Goal: Transaction & Acquisition: Book appointment/travel/reservation

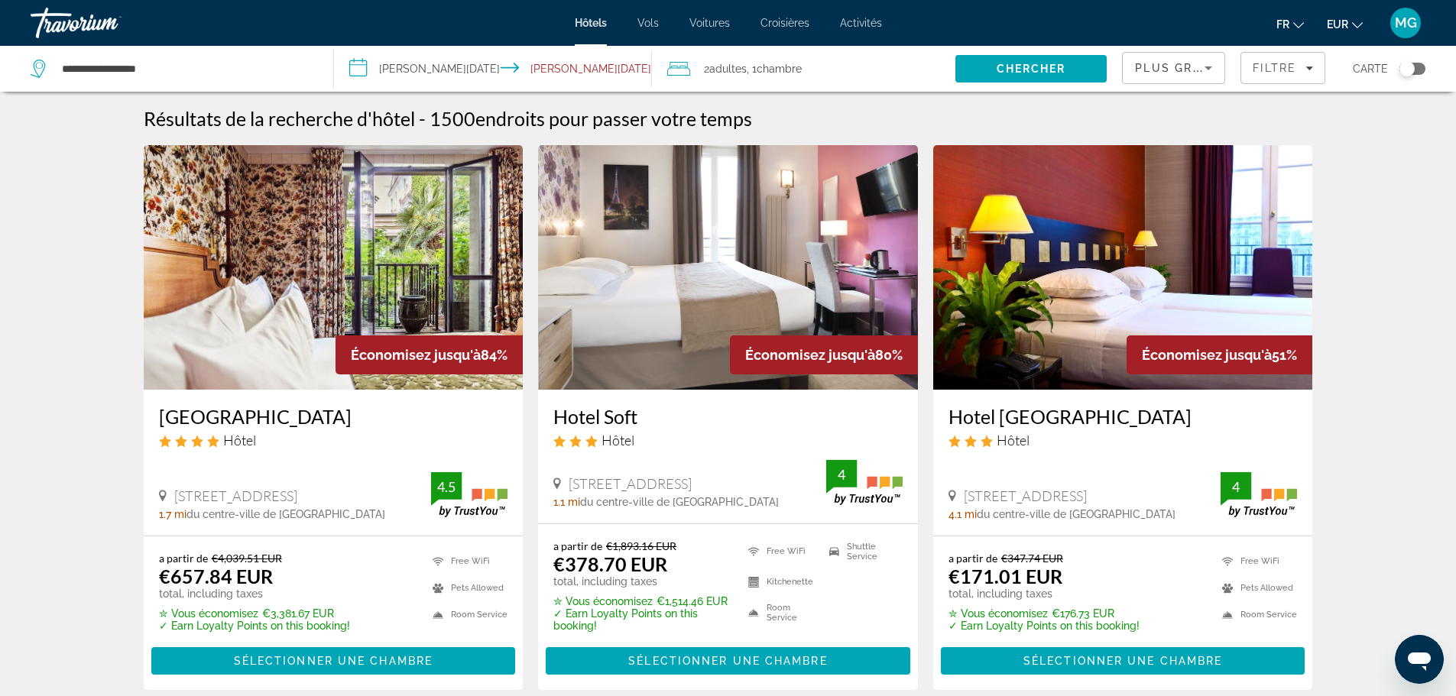
click at [1400, 24] on span "MG" at bounding box center [1405, 22] width 22 height 15
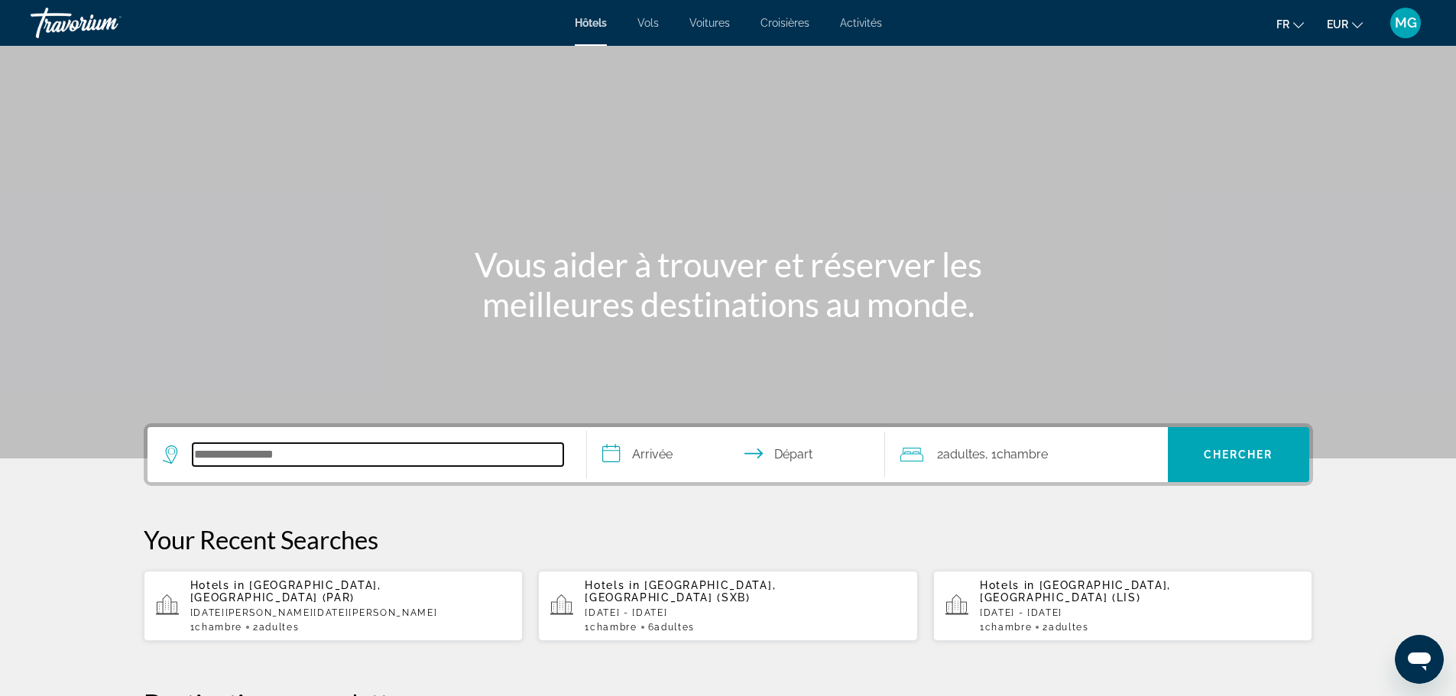
click at [408, 455] on input "Search hotel destination" at bounding box center [378, 454] width 371 height 23
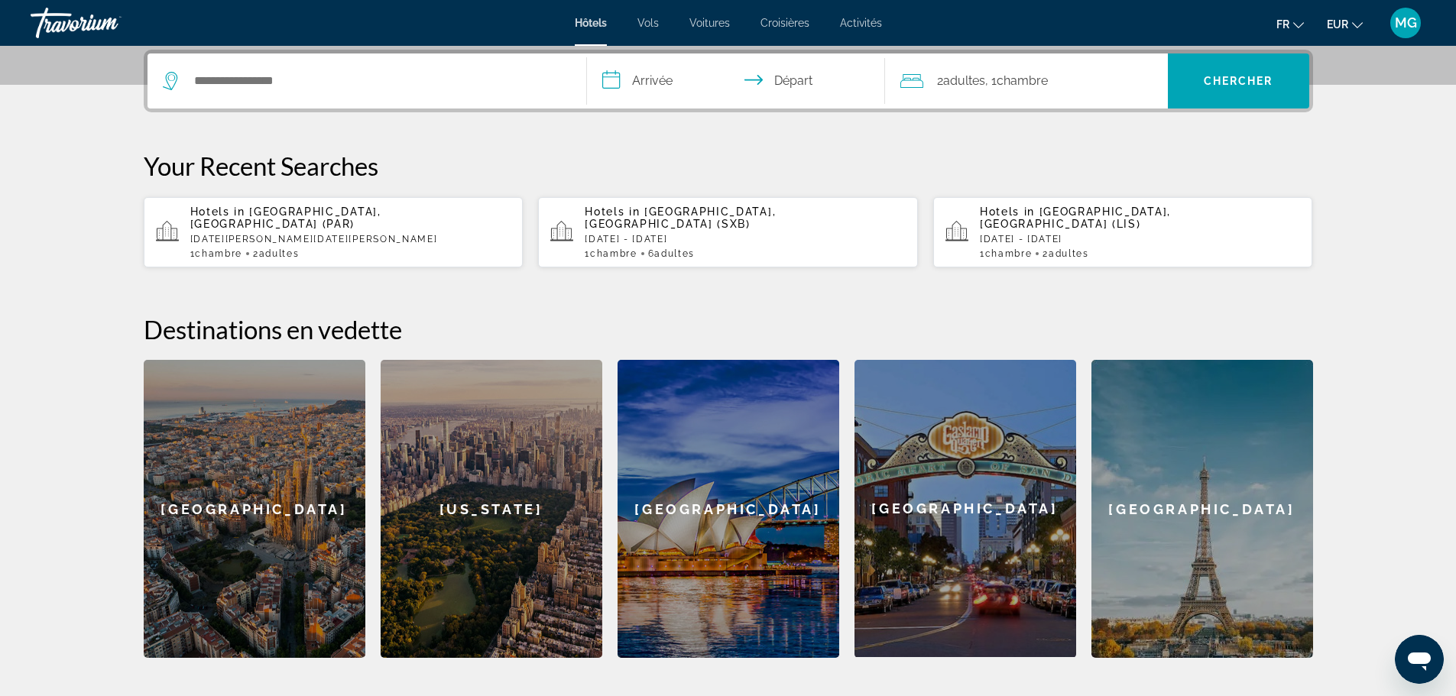
click at [645, 82] on input "**********" at bounding box center [739, 83] width 304 height 60
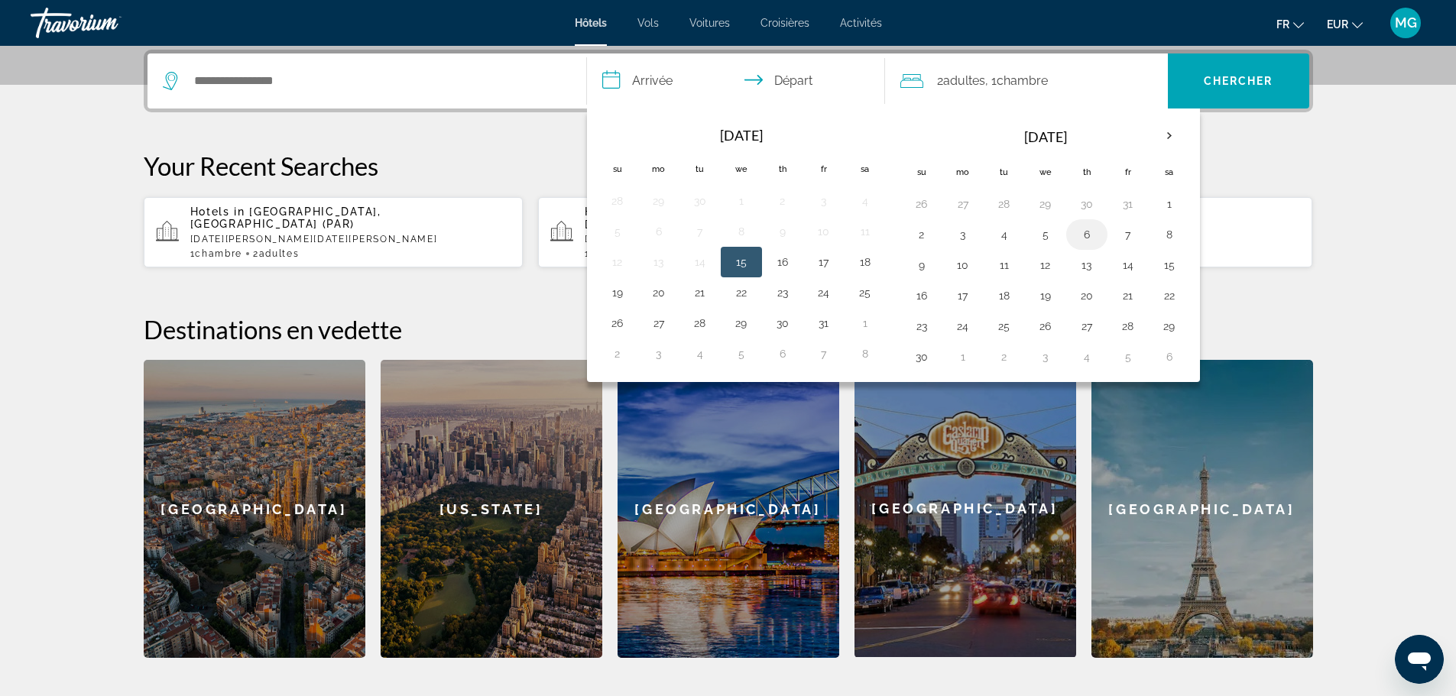
click at [1090, 235] on button "6" at bounding box center [1086, 234] width 24 height 21
click at [1012, 270] on button "11" at bounding box center [1004, 264] width 24 height 21
type input "**********"
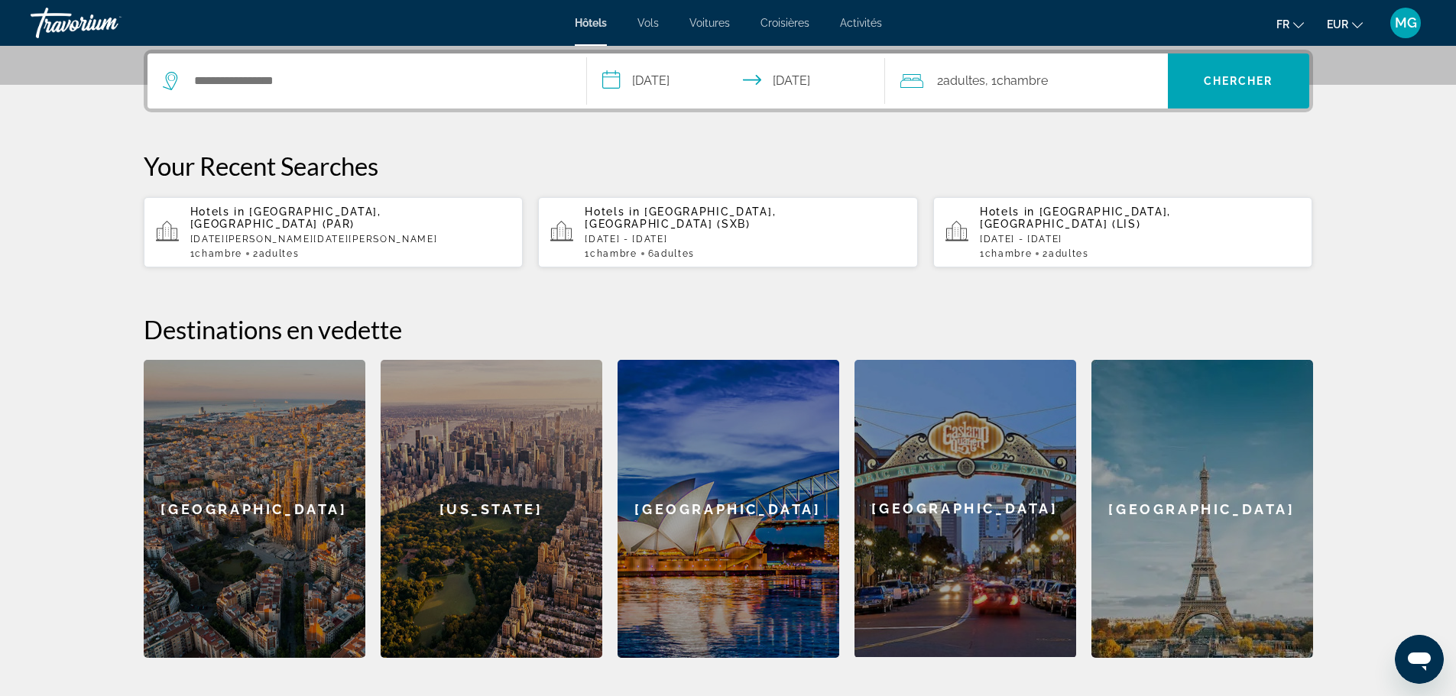
click at [1091, 92] on div "2 Adulte Adultes , 1 Chambre pièces" at bounding box center [1033, 80] width 267 height 55
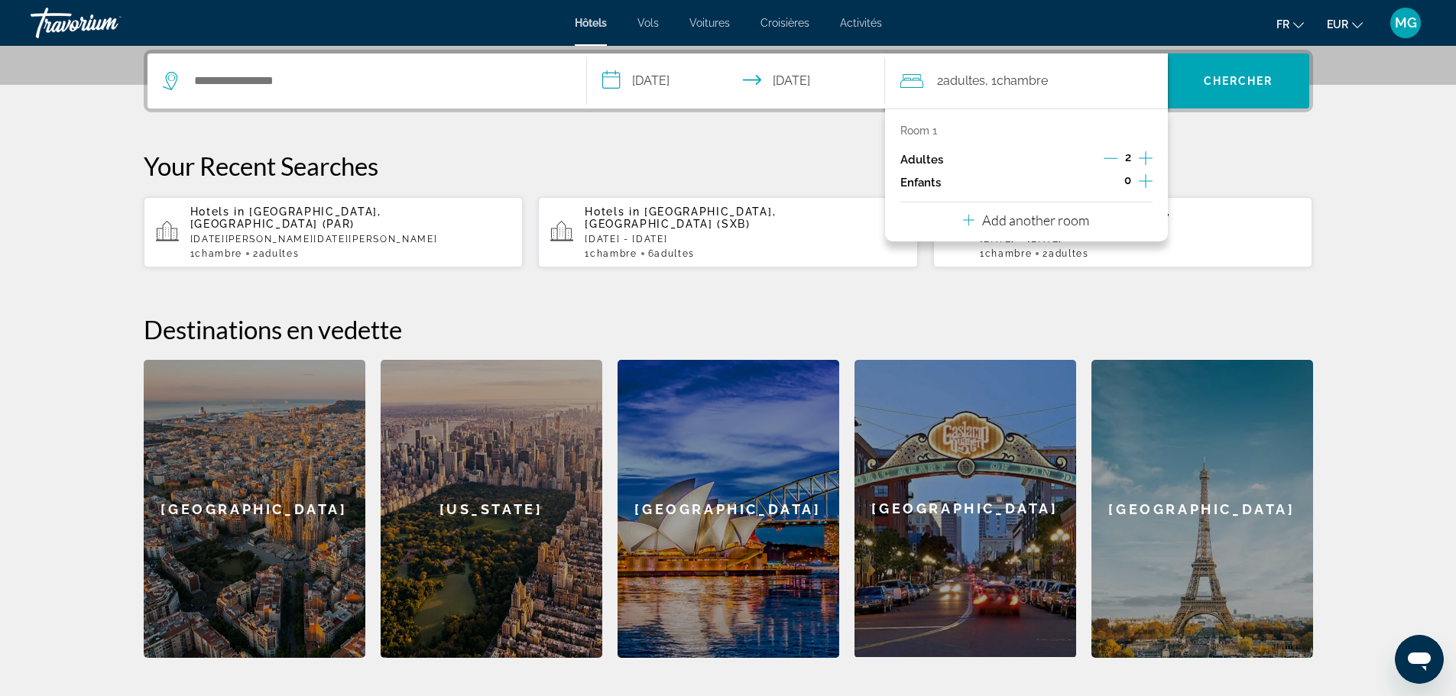
click at [1148, 178] on icon "Increment children" at bounding box center [1145, 181] width 14 height 18
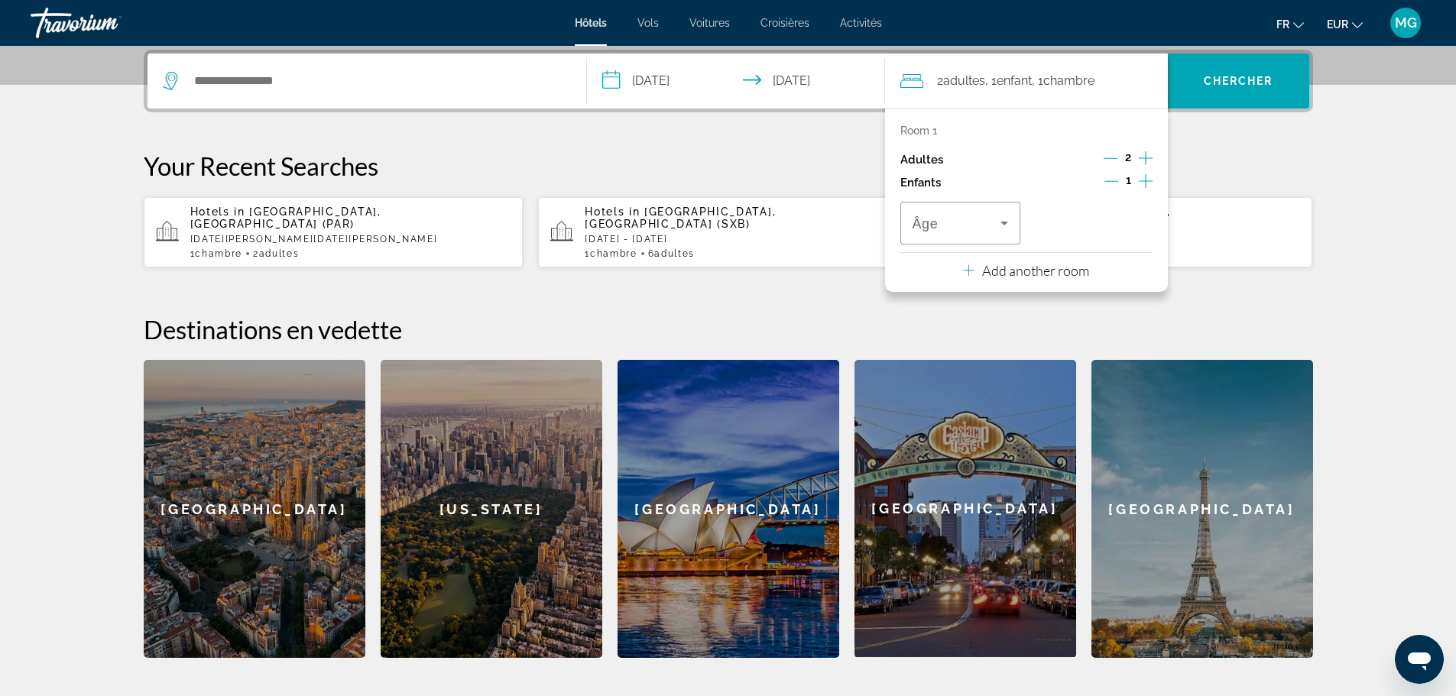
click at [1148, 178] on icon "Increment children" at bounding box center [1145, 181] width 14 height 18
click at [963, 229] on span "Travelers: 2 adults, 2 children" at bounding box center [956, 223] width 89 height 18
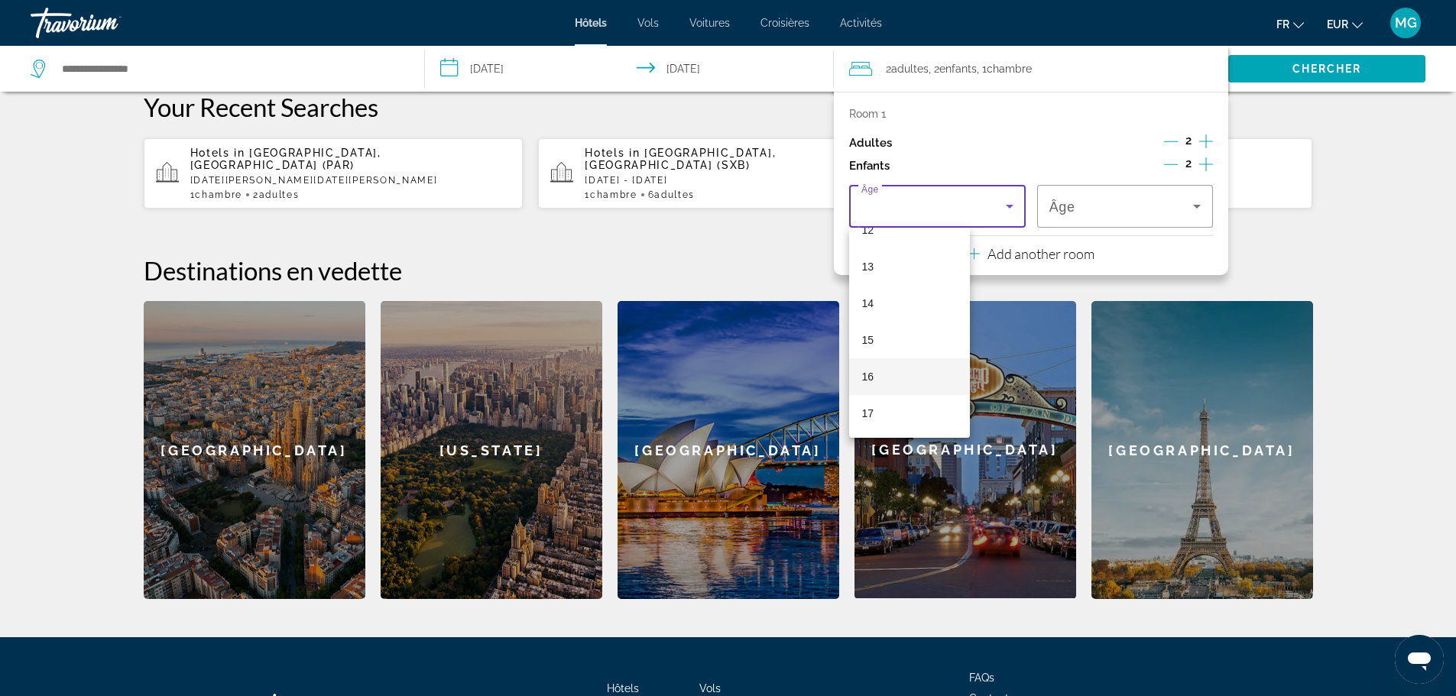
scroll to position [474, 0]
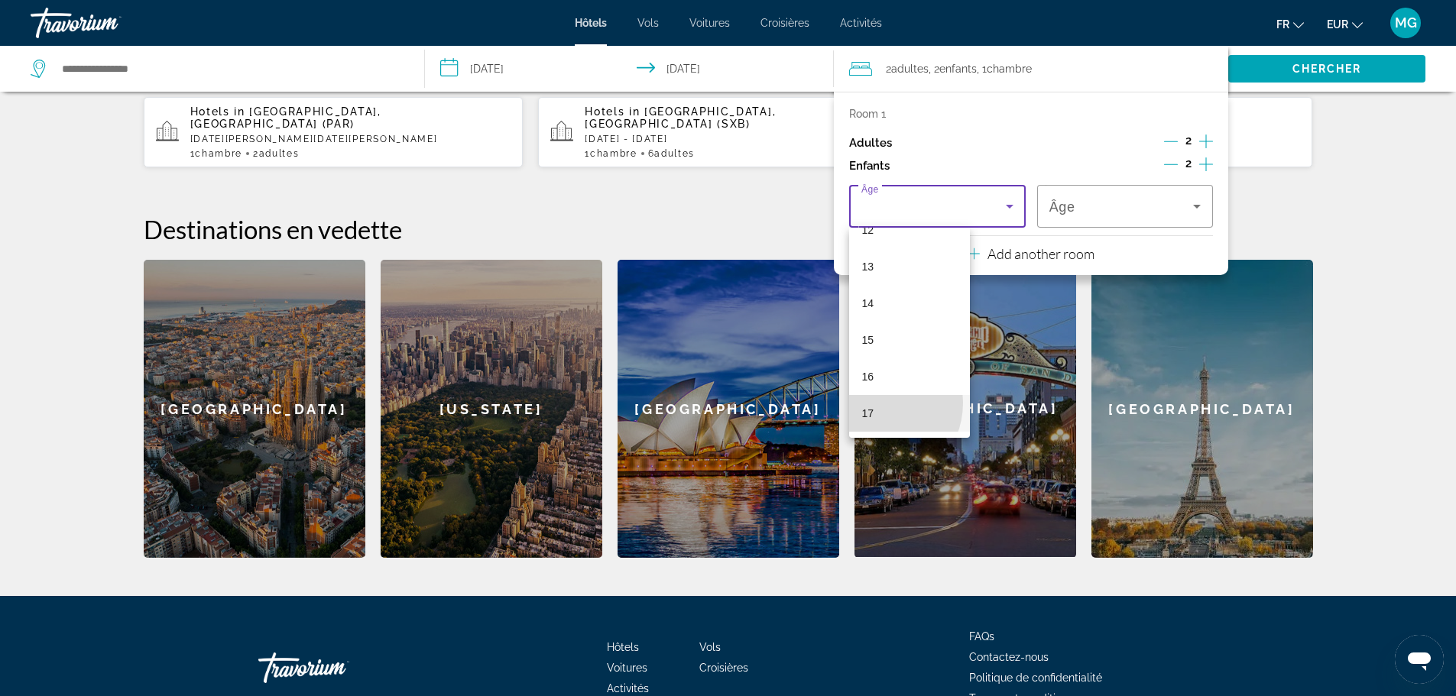
click at [873, 403] on mat-option "17" at bounding box center [909, 413] width 121 height 37
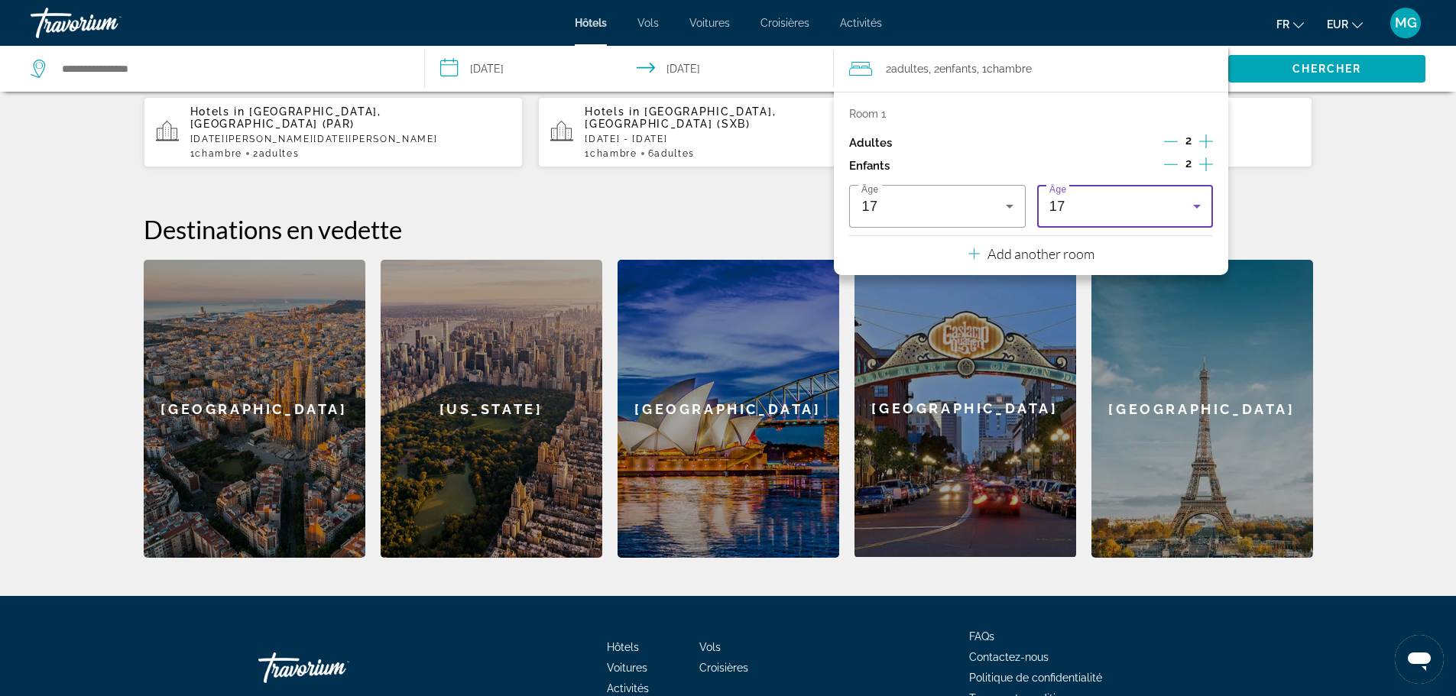
click at [1117, 210] on div "17" at bounding box center [1121, 206] width 144 height 18
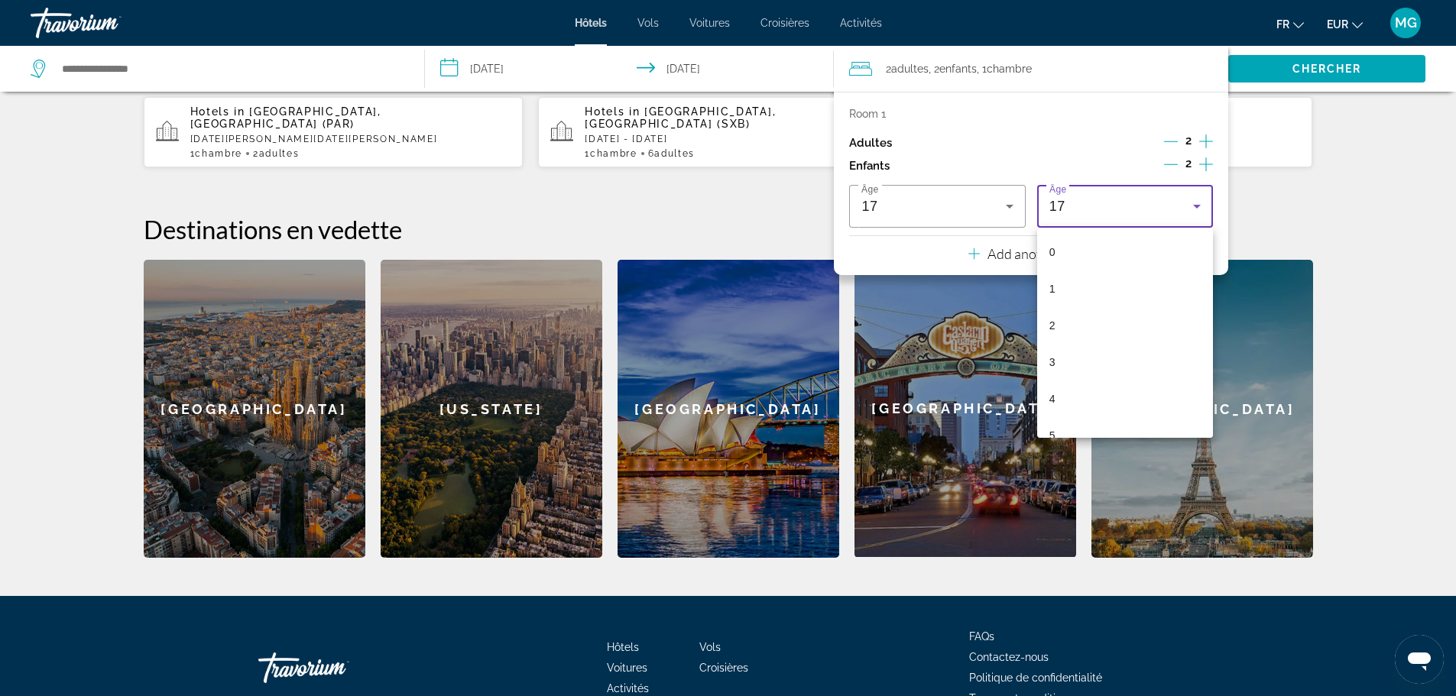
scroll to position [456, 0]
click at [1080, 302] on mat-option "14" at bounding box center [1125, 309] width 176 height 37
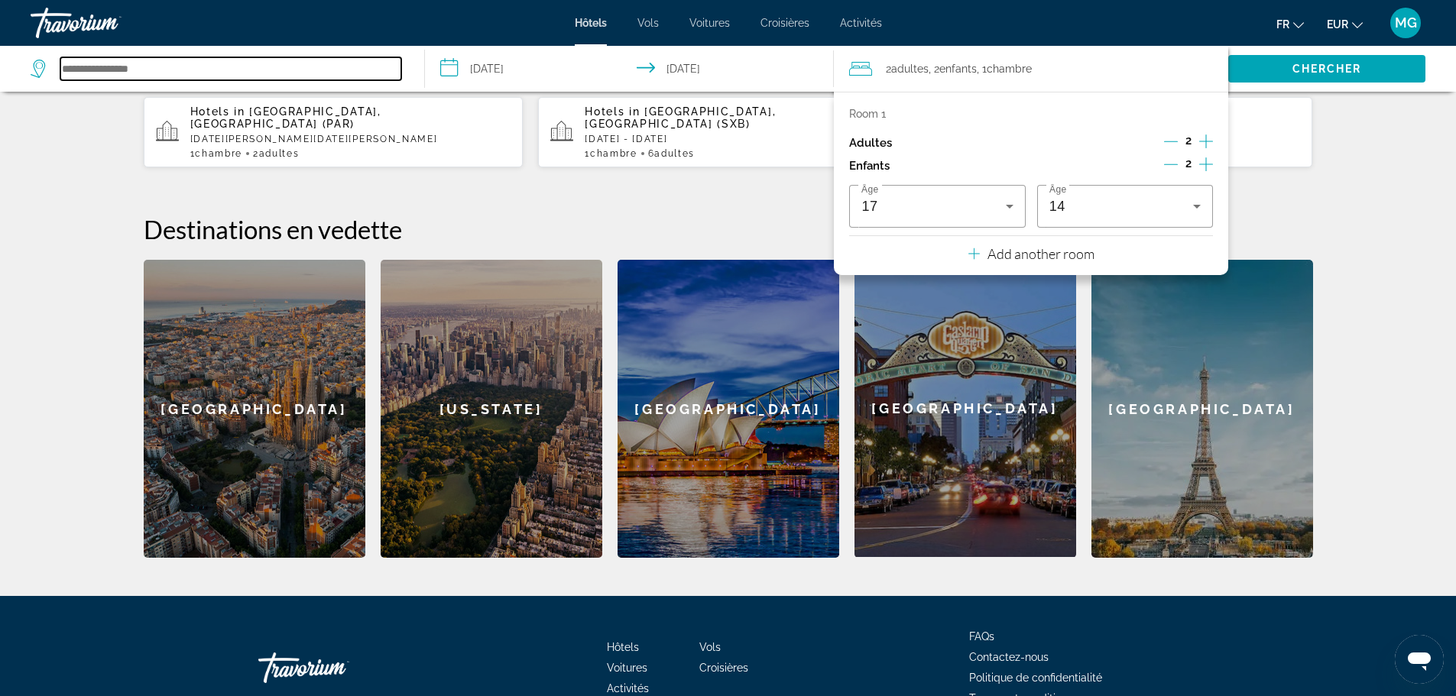
click at [319, 73] on input "Search hotel destination" at bounding box center [230, 68] width 341 height 23
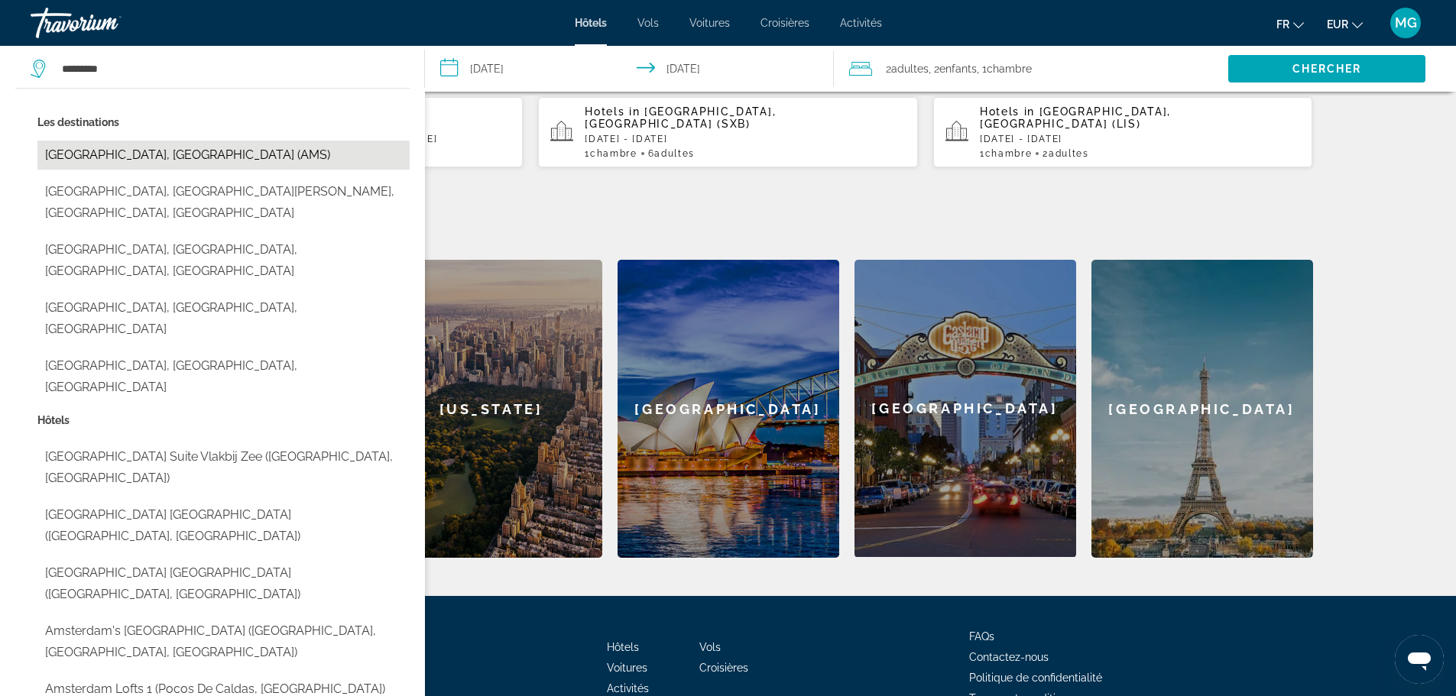
click at [222, 159] on button "Amsterdam, Netherlands (AMS)" at bounding box center [223, 155] width 372 height 29
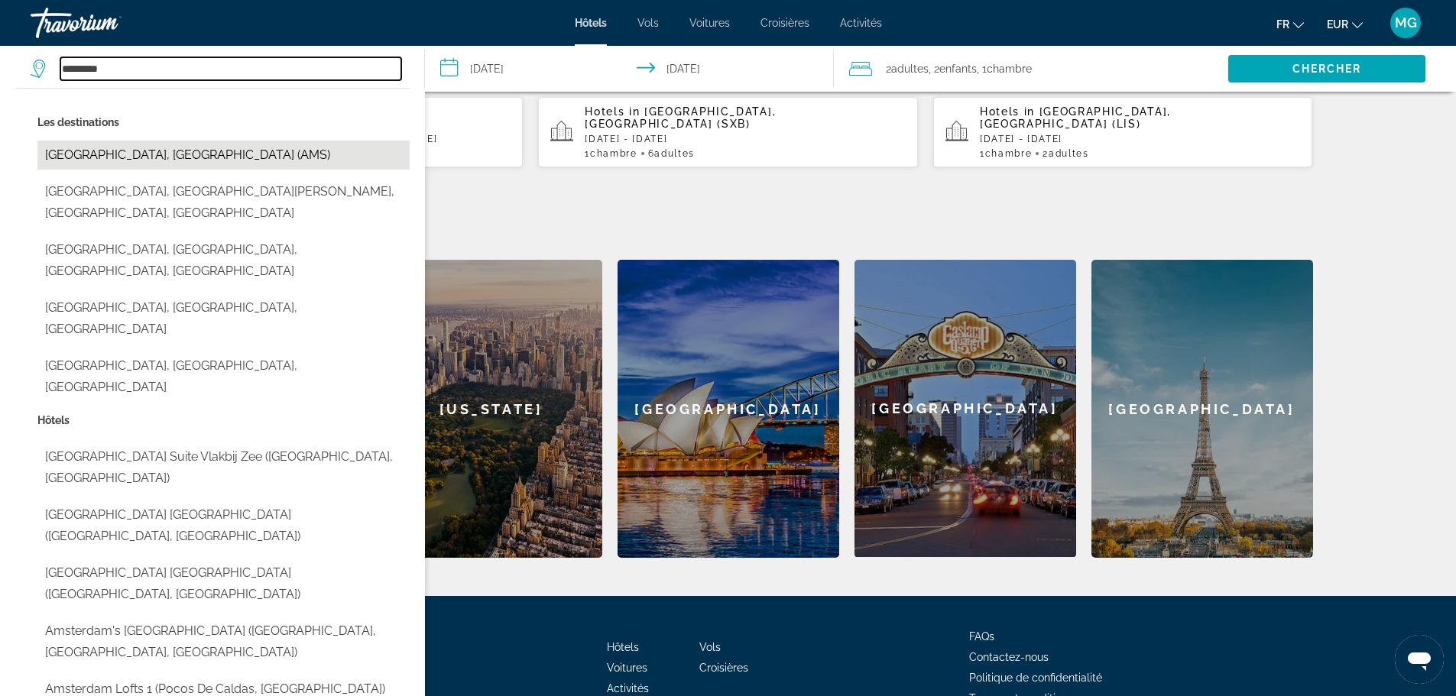
type input "**********"
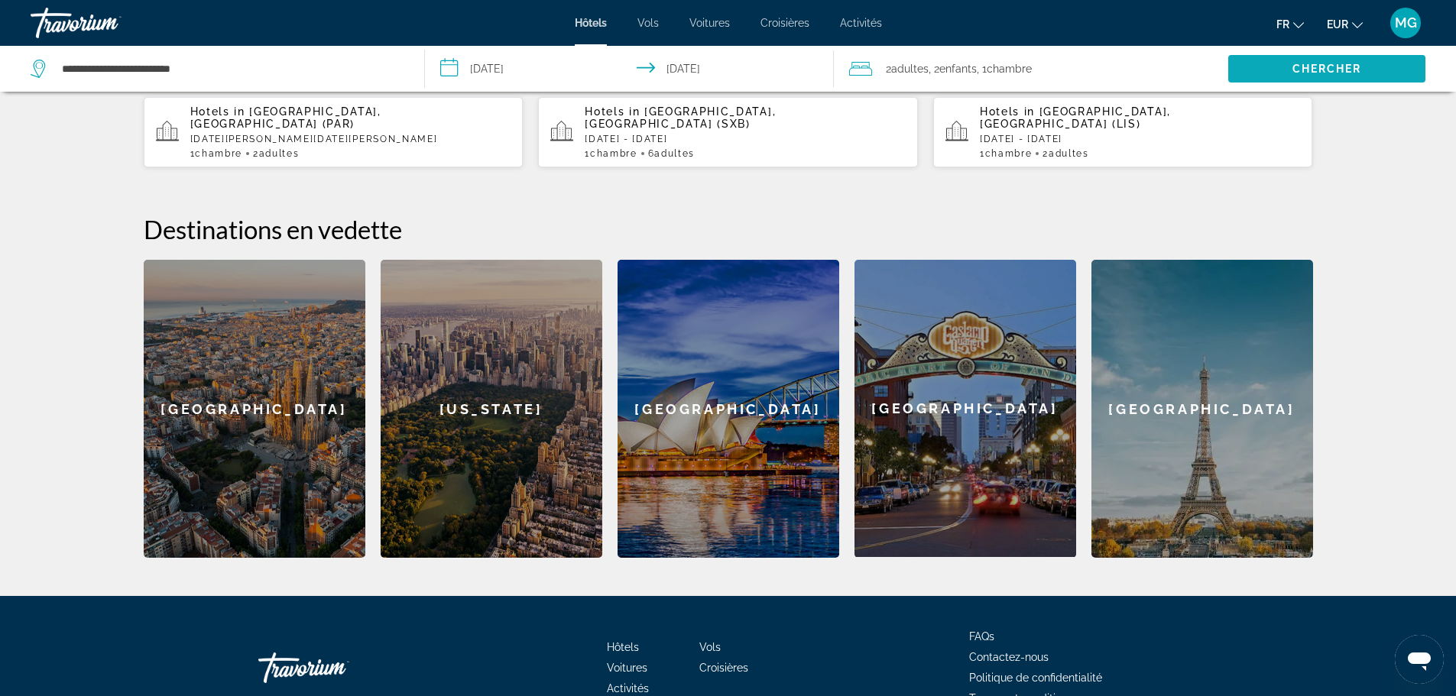
click at [1355, 65] on span "Chercher" at bounding box center [1327, 69] width 70 height 12
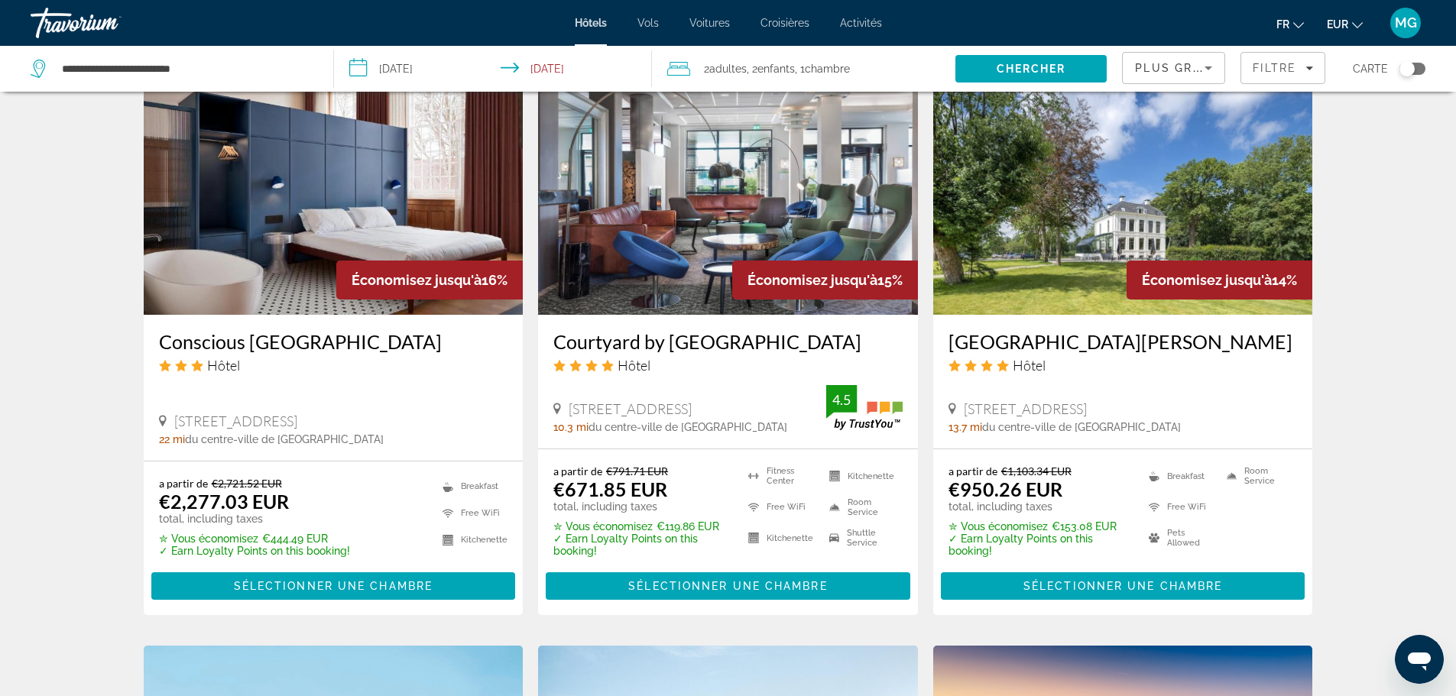
scroll to position [1224, 0]
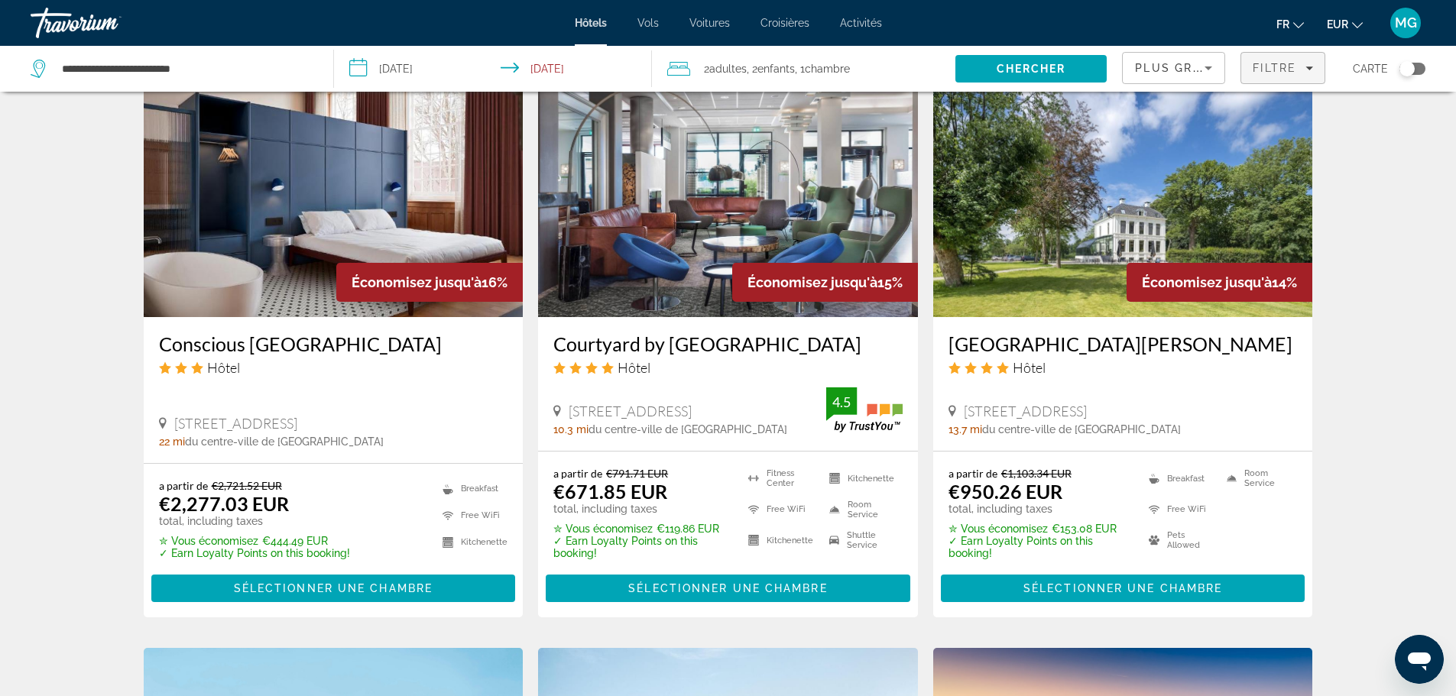
click at [1290, 68] on span "Filtre" at bounding box center [1274, 68] width 44 height 12
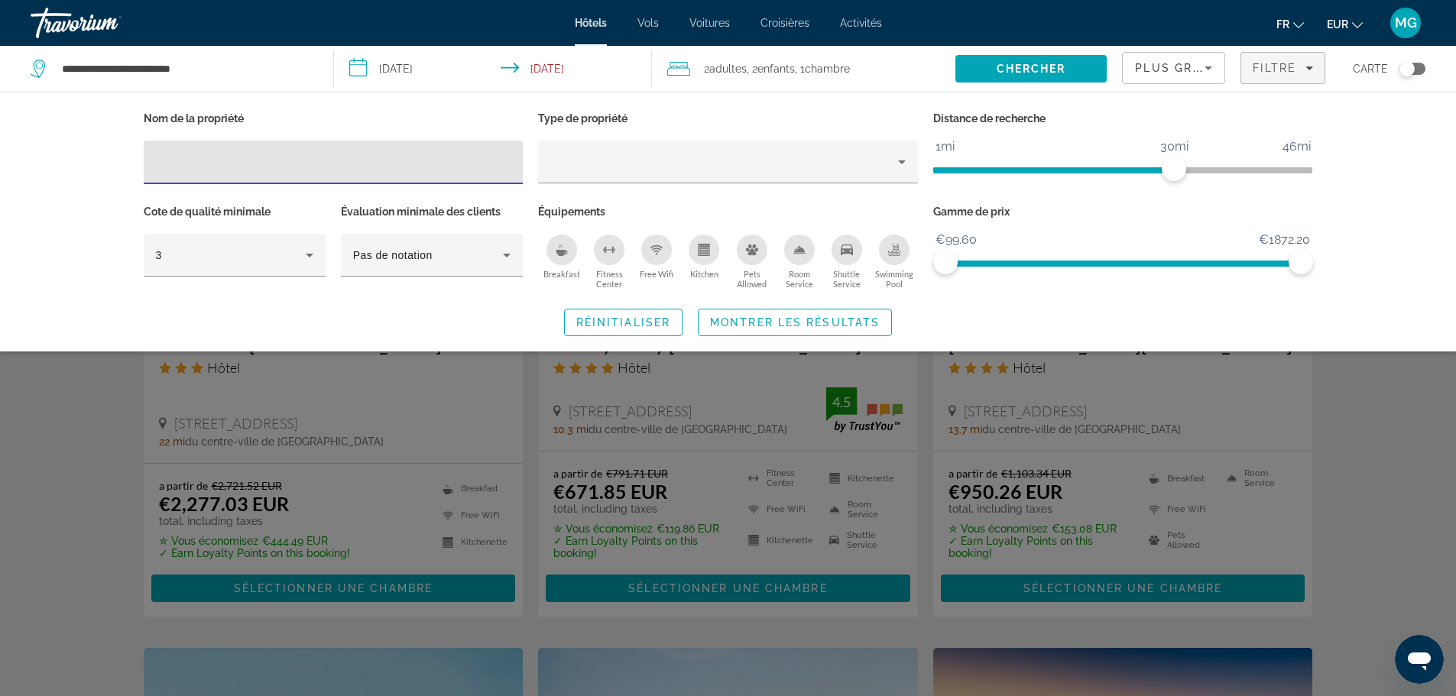
click at [288, 157] on input "Hotel Filters" at bounding box center [333, 163] width 355 height 18
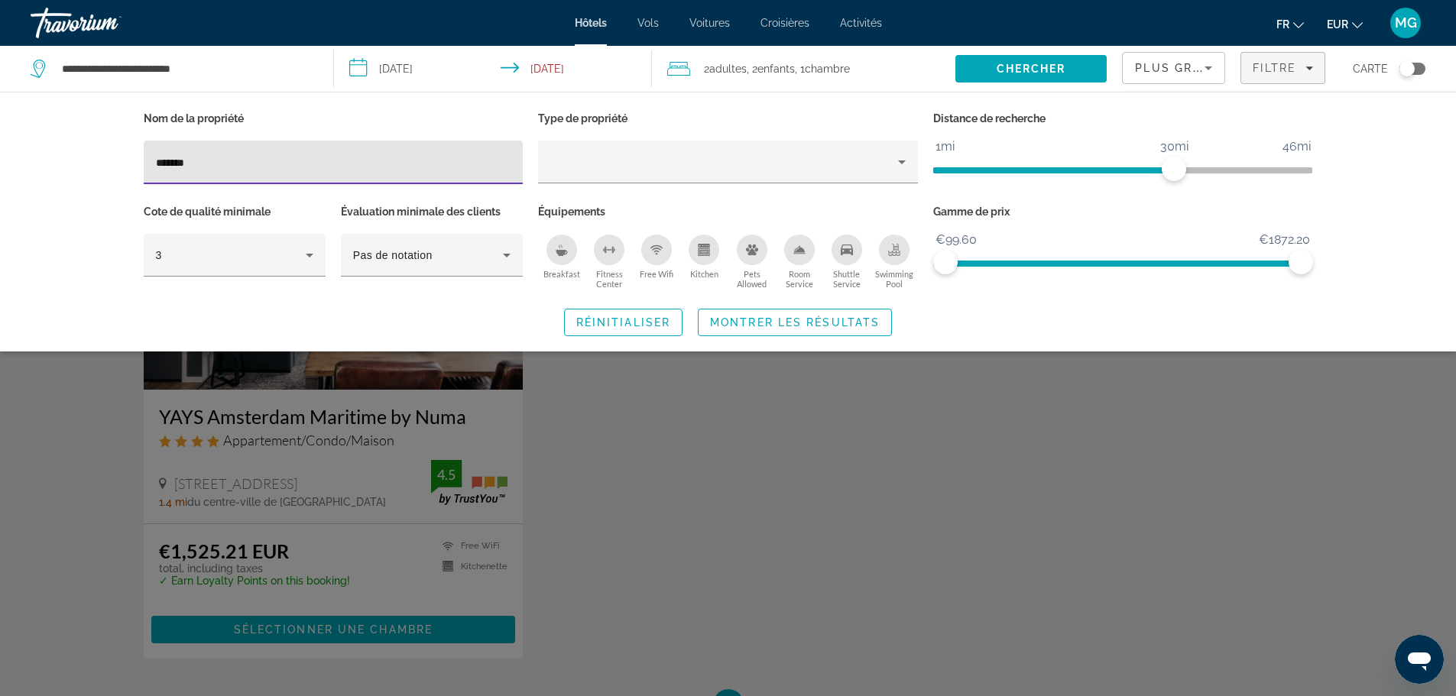
type input "*******"
click at [686, 533] on div "Search widget" at bounding box center [728, 462] width 1456 height 467
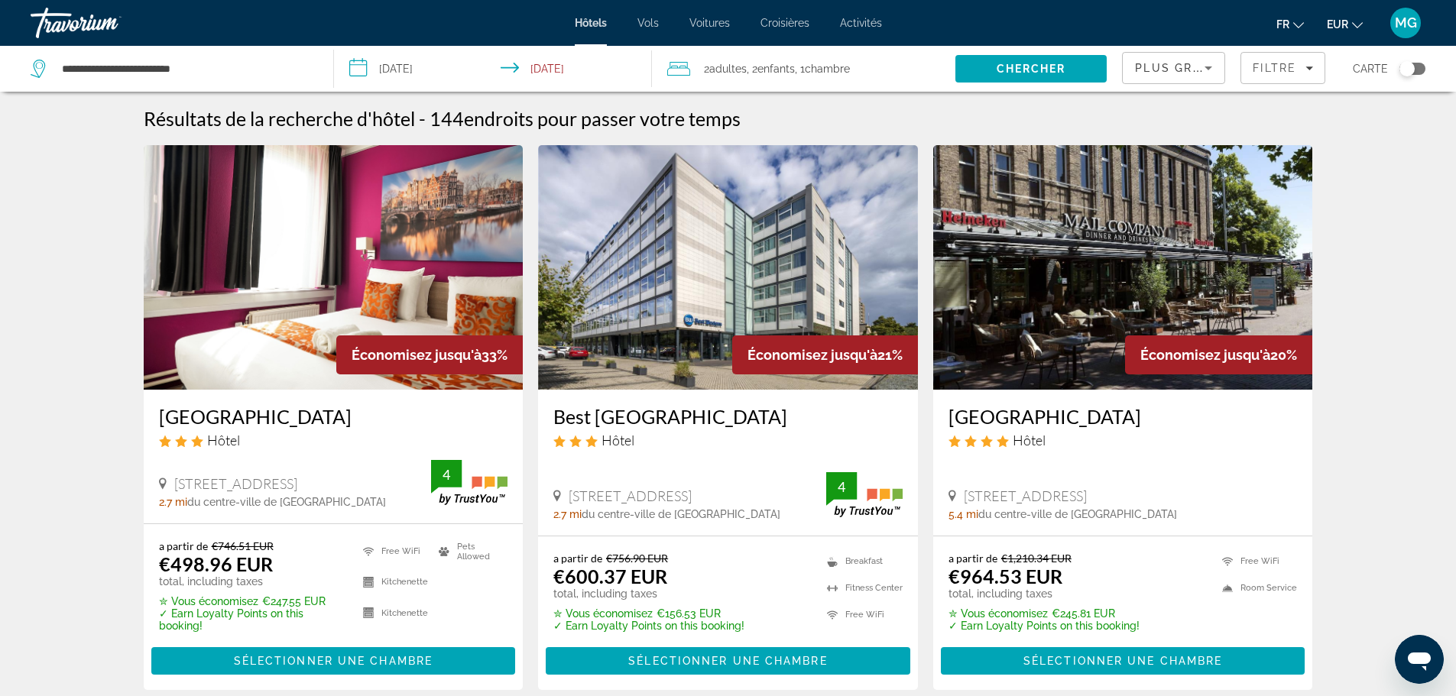
click at [436, 252] on img "Main content" at bounding box center [334, 267] width 380 height 244
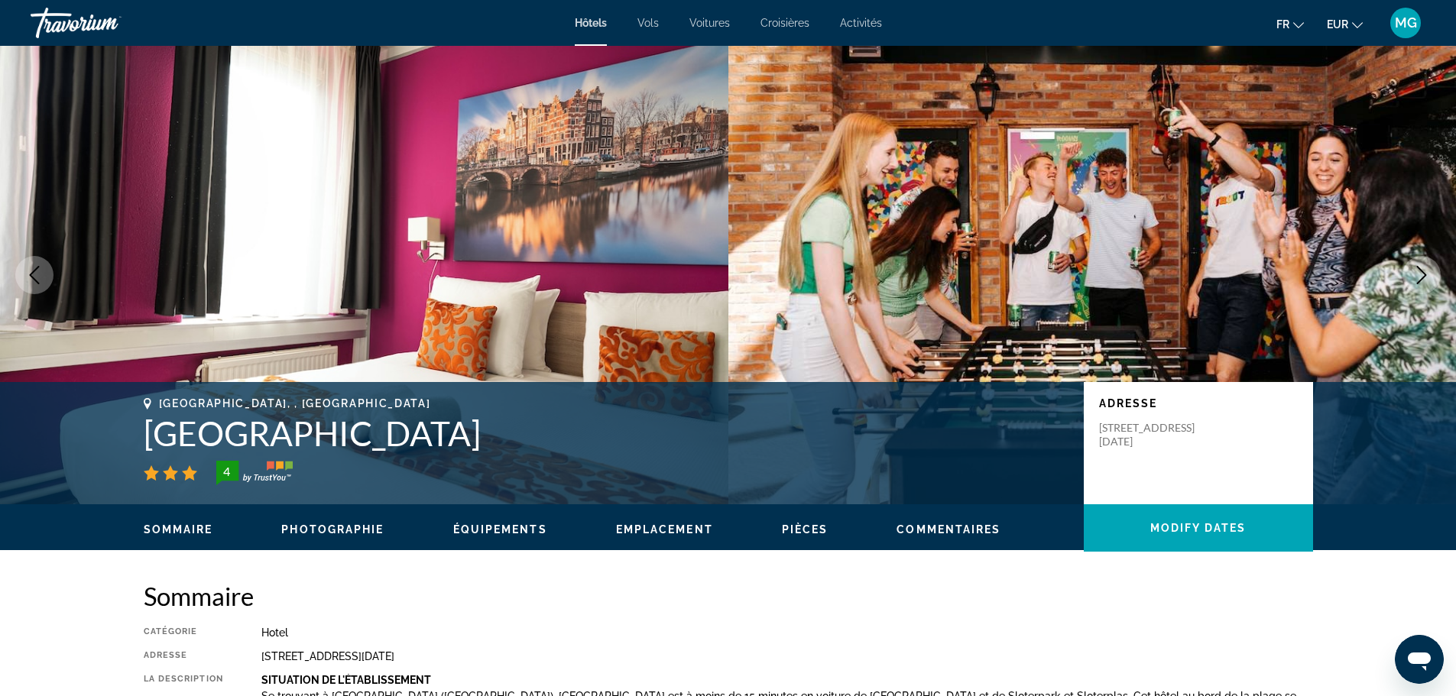
click at [1421, 267] on icon "Next image" at bounding box center [1421, 275] width 18 height 18
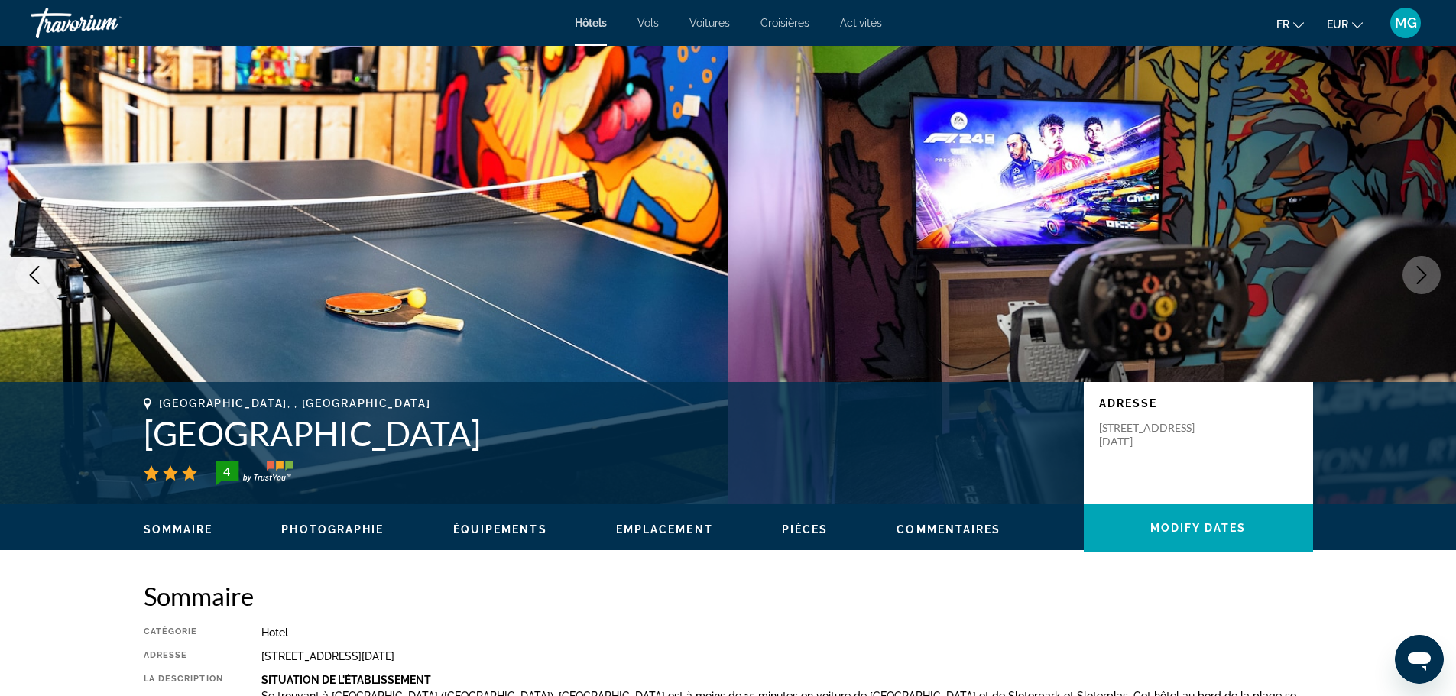
click at [1425, 275] on icon "Next image" at bounding box center [1422, 275] width 10 height 18
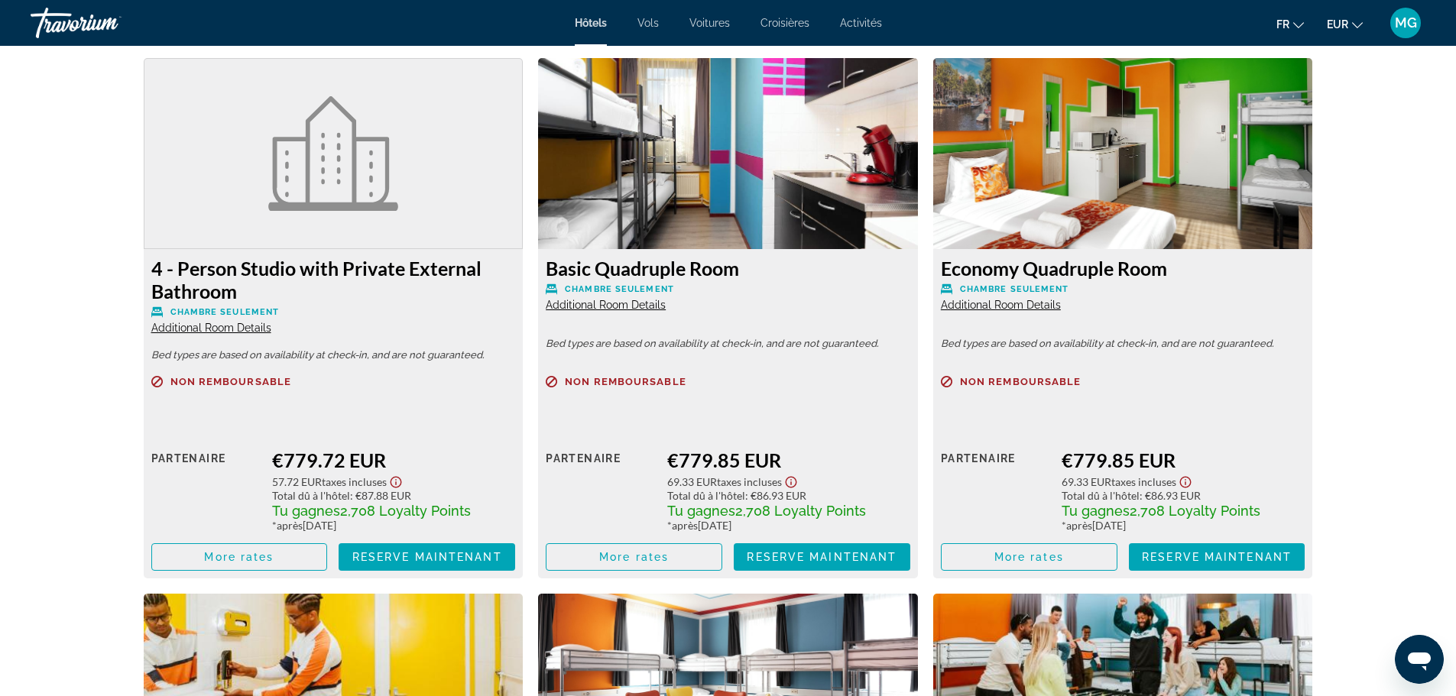
scroll to position [3191, 0]
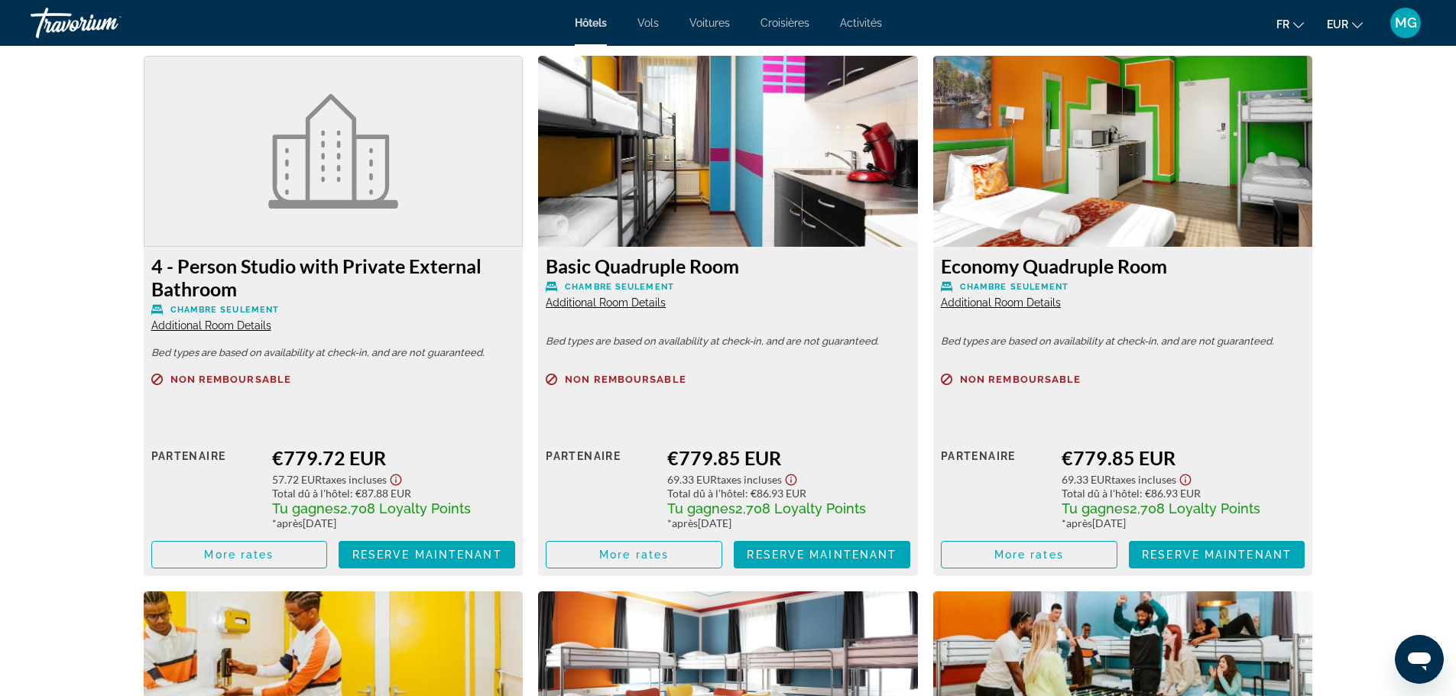
click at [1106, 434] on div "Prix au détail $0.00 quand vous échangez Partenaire €779.85 EUR 69.33 EUR Taxes…" at bounding box center [1123, 493] width 364 height 151
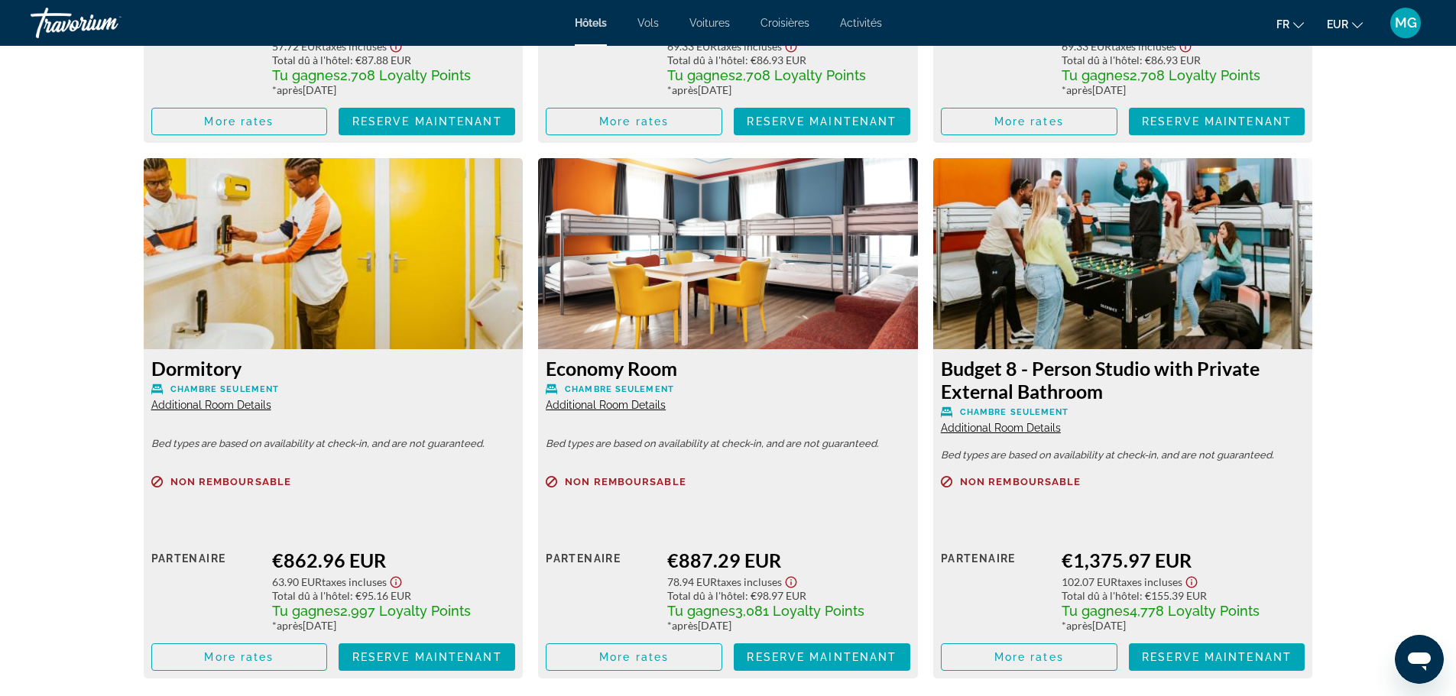
scroll to position [3627, 0]
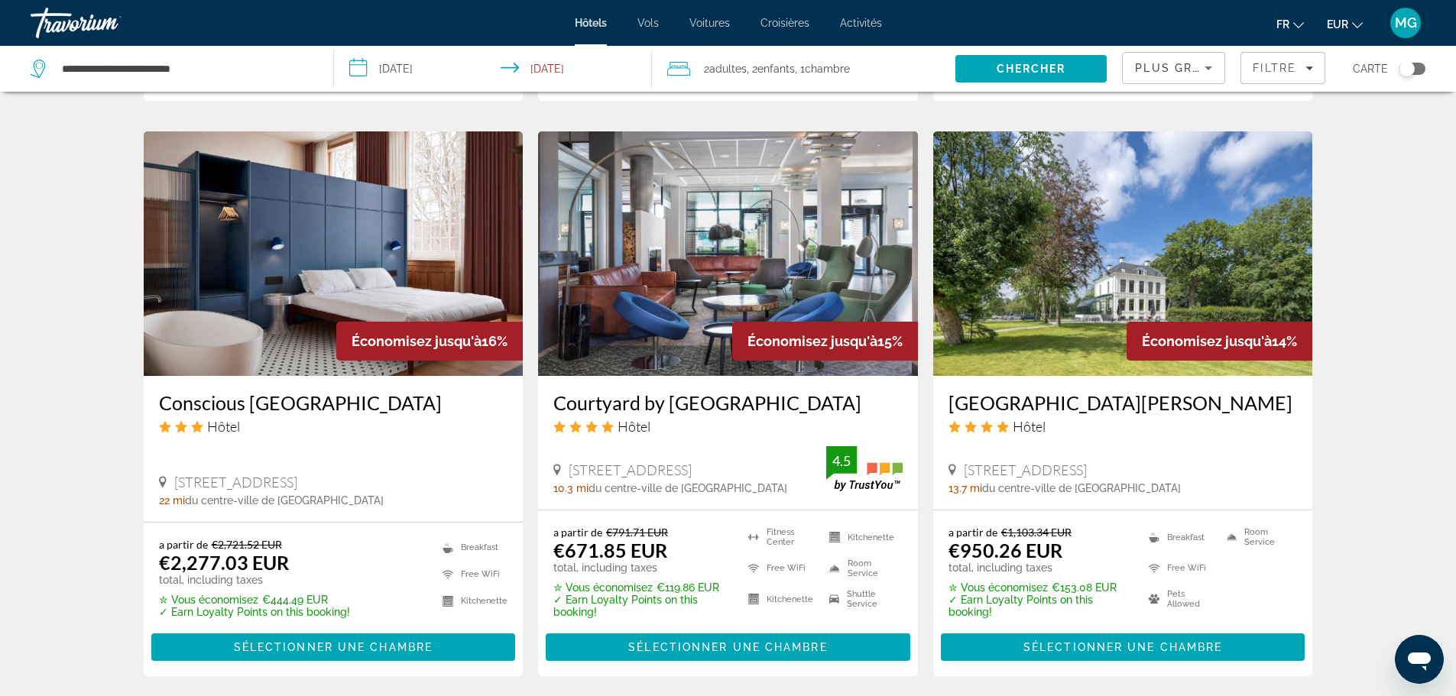
scroll to position [1164, 0]
click at [692, 244] on img "Main content" at bounding box center [728, 254] width 380 height 244
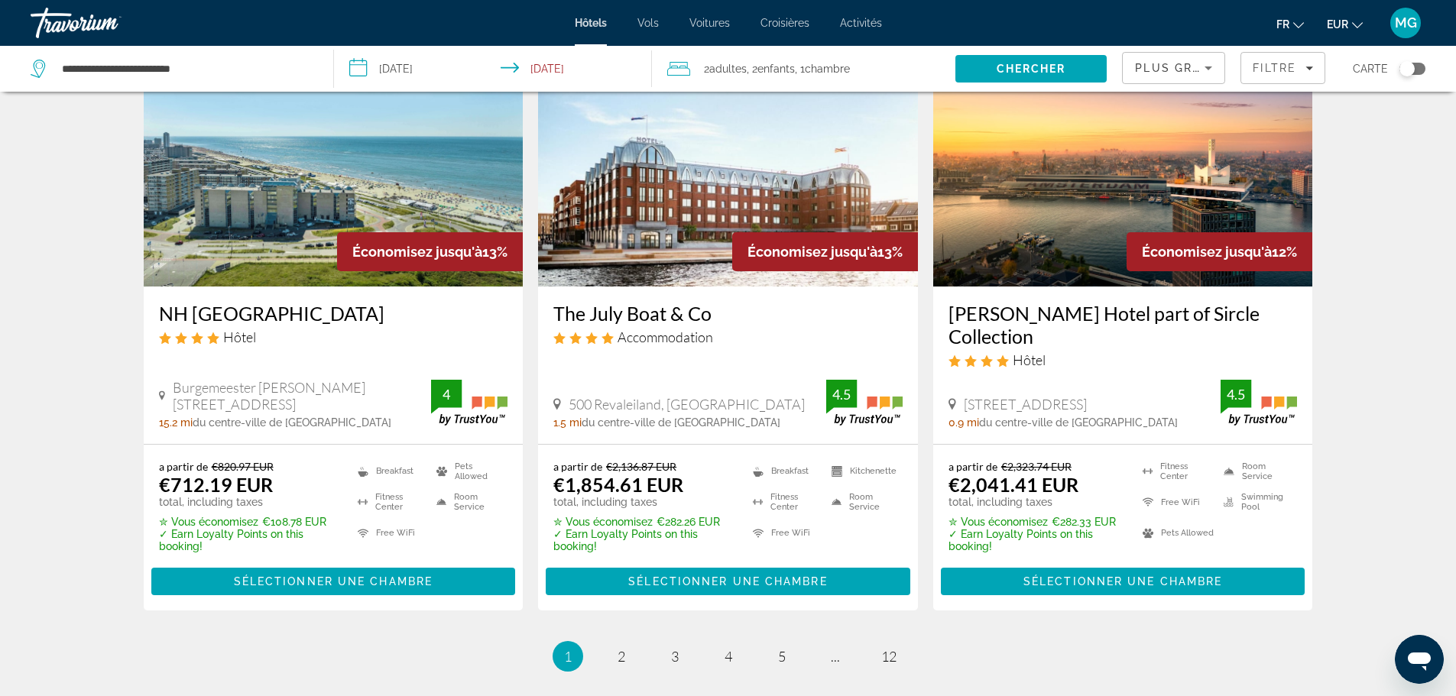
scroll to position [1831, 0]
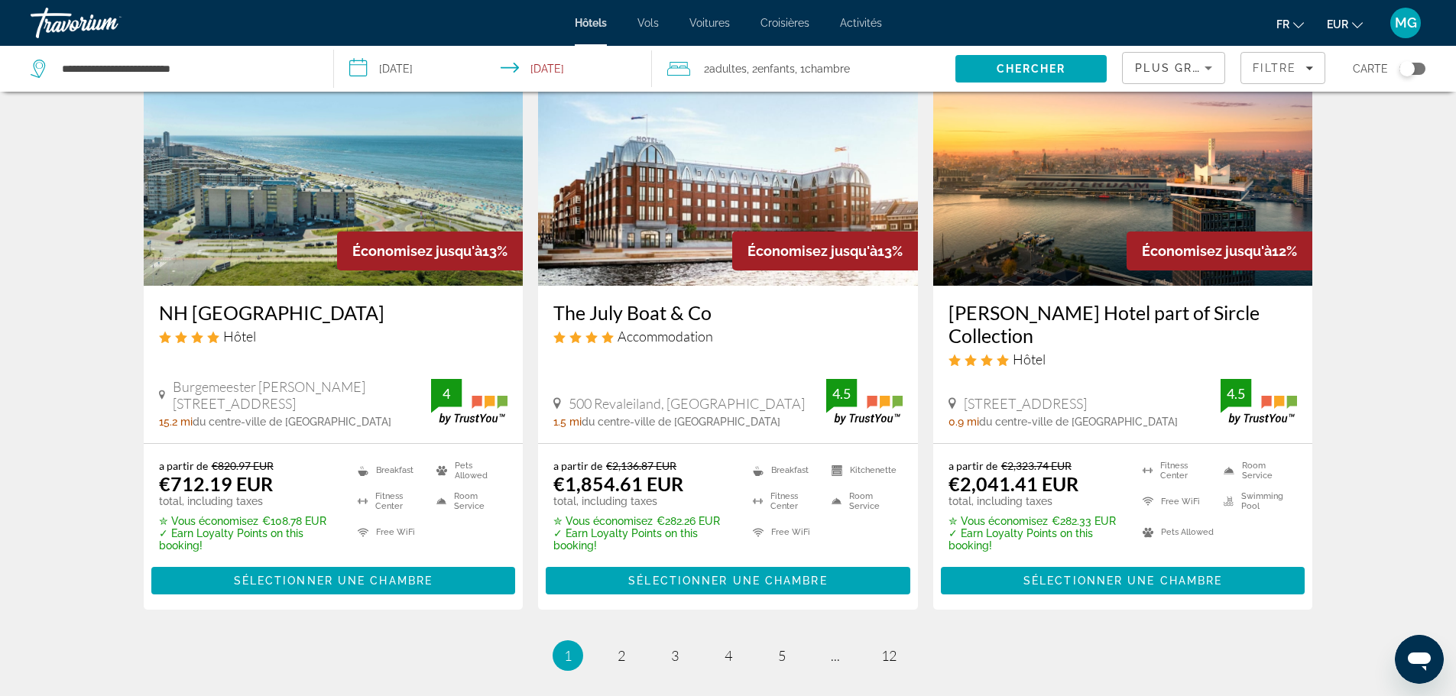
click at [817, 201] on img "Main content" at bounding box center [728, 163] width 380 height 244
